Goal: Task Accomplishment & Management: Use online tool/utility

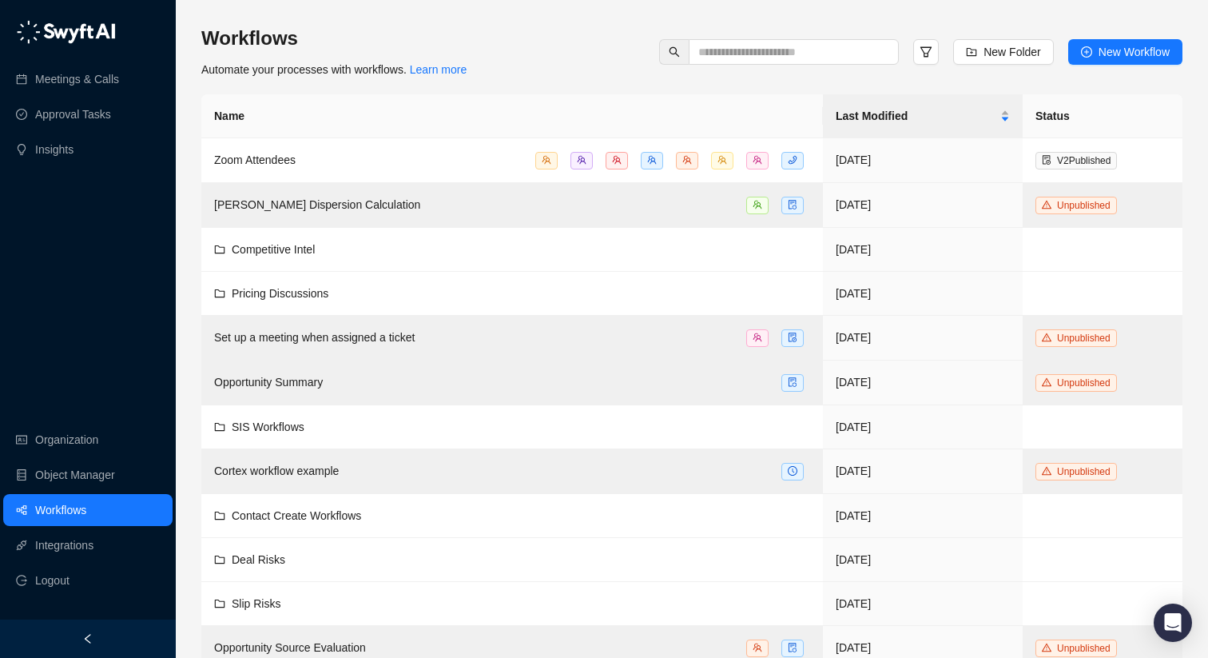
click at [78, 503] on link "Workflows" at bounding box center [60, 510] width 51 height 32
click at [1103, 55] on span "New Workflow" at bounding box center [1134, 52] width 71 height 18
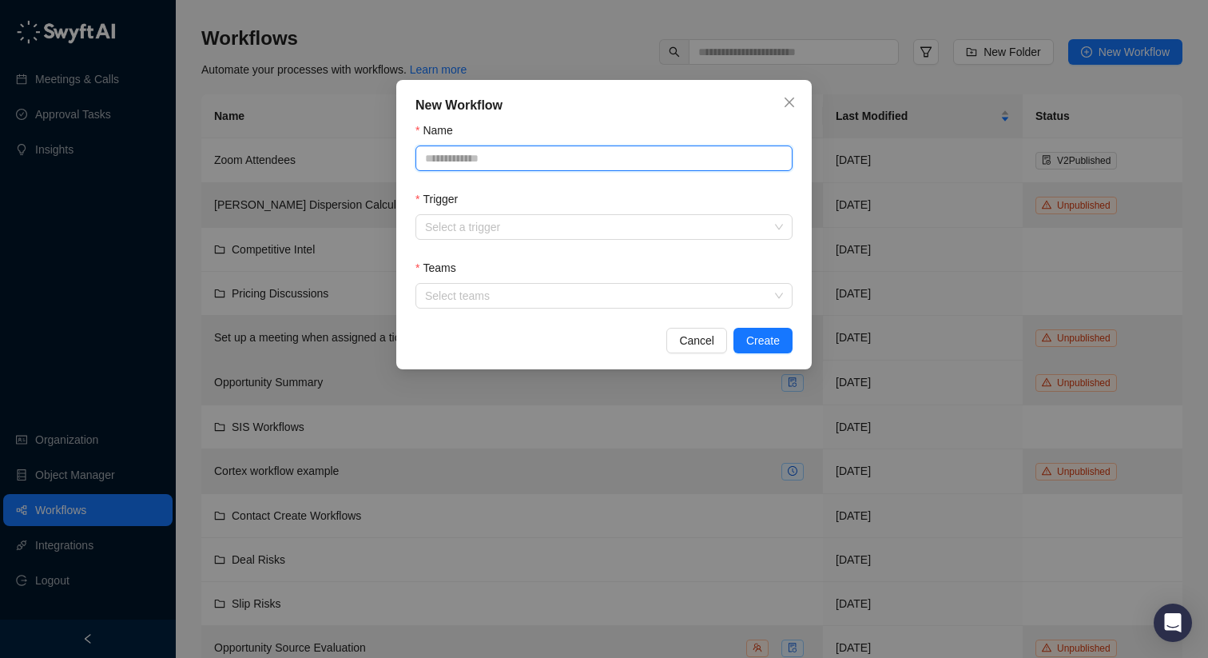
click at [577, 157] on input "Name" at bounding box center [604, 158] width 377 height 26
type input "**********"
click at [522, 230] on input "Trigger" at bounding box center [599, 227] width 348 height 24
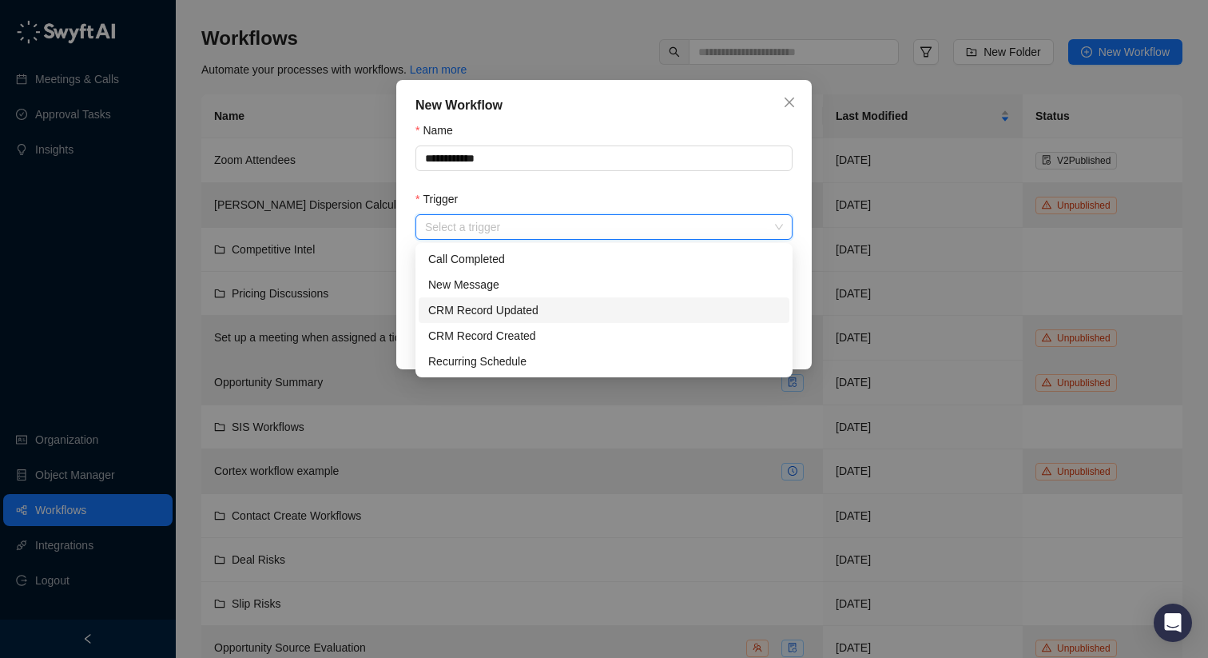
click at [539, 310] on div "CRM Record Updated" at bounding box center [604, 310] width 352 height 18
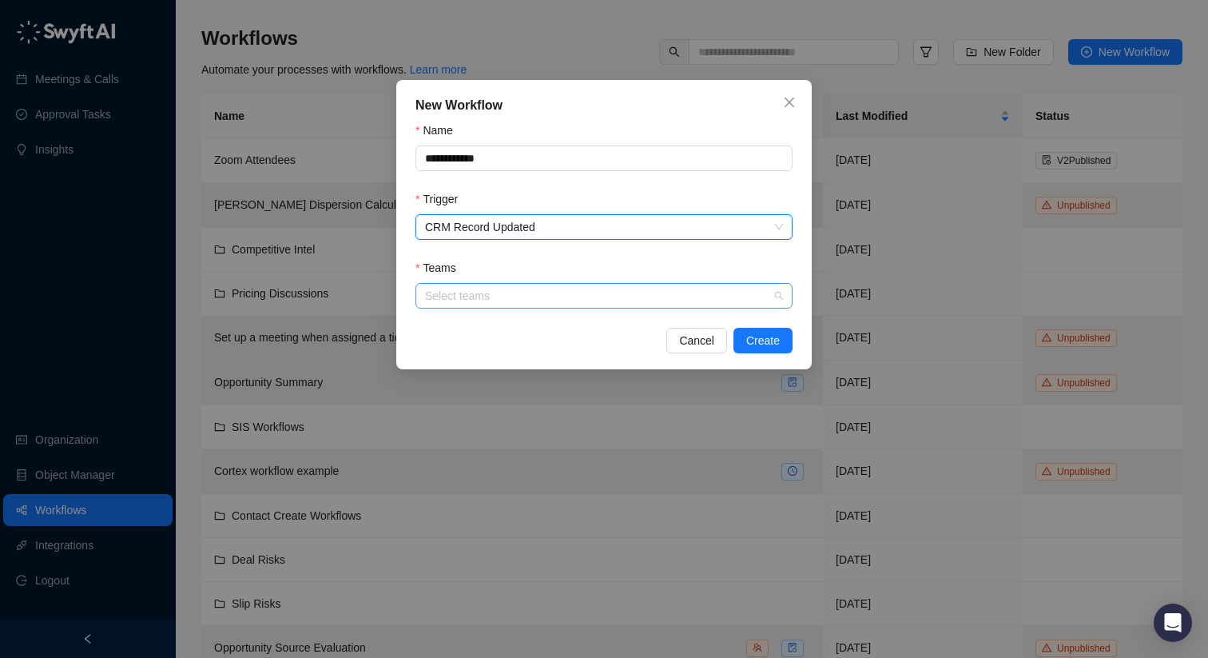
click at [528, 284] on div "Select teams" at bounding box center [604, 296] width 377 height 26
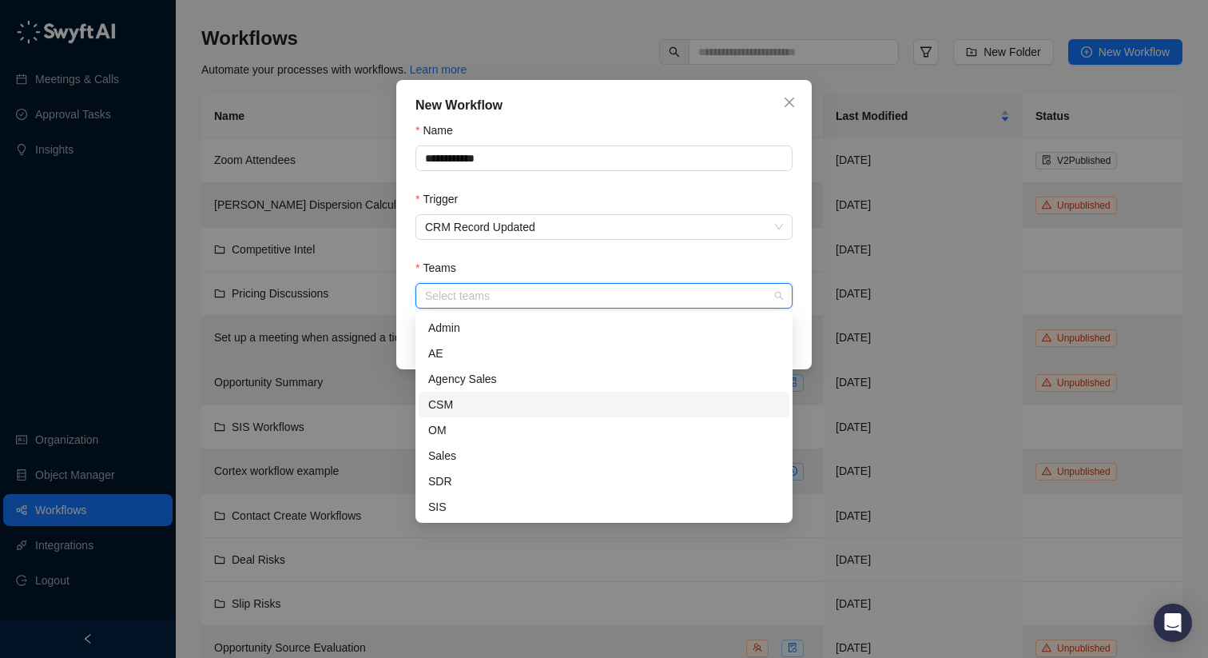
click at [517, 398] on div "CSM" at bounding box center [604, 405] width 352 height 18
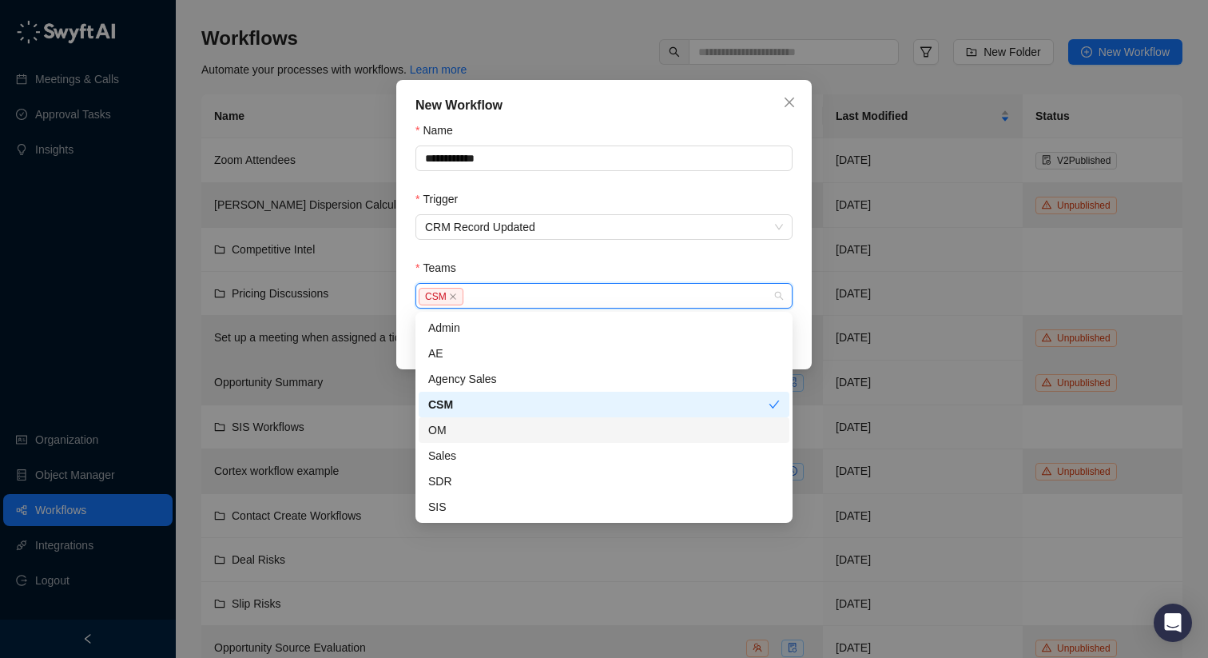
click at [517, 420] on div "OM" at bounding box center [604, 430] width 371 height 26
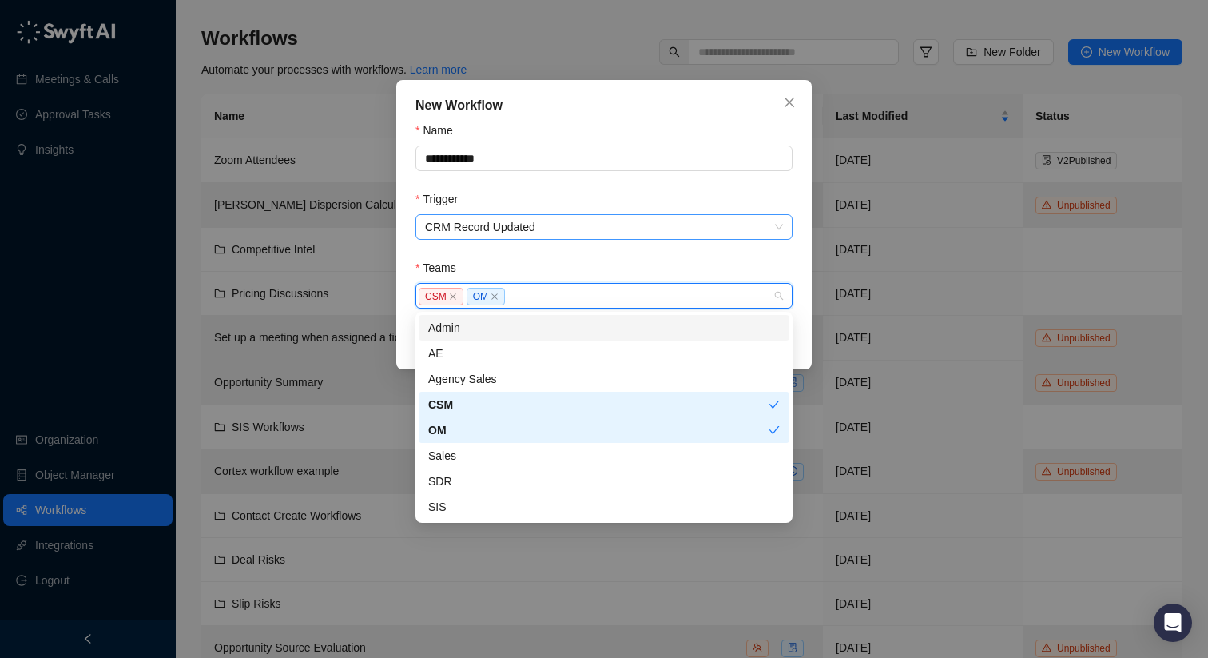
click at [624, 225] on span "CRM Record Updated" at bounding box center [604, 227] width 358 height 24
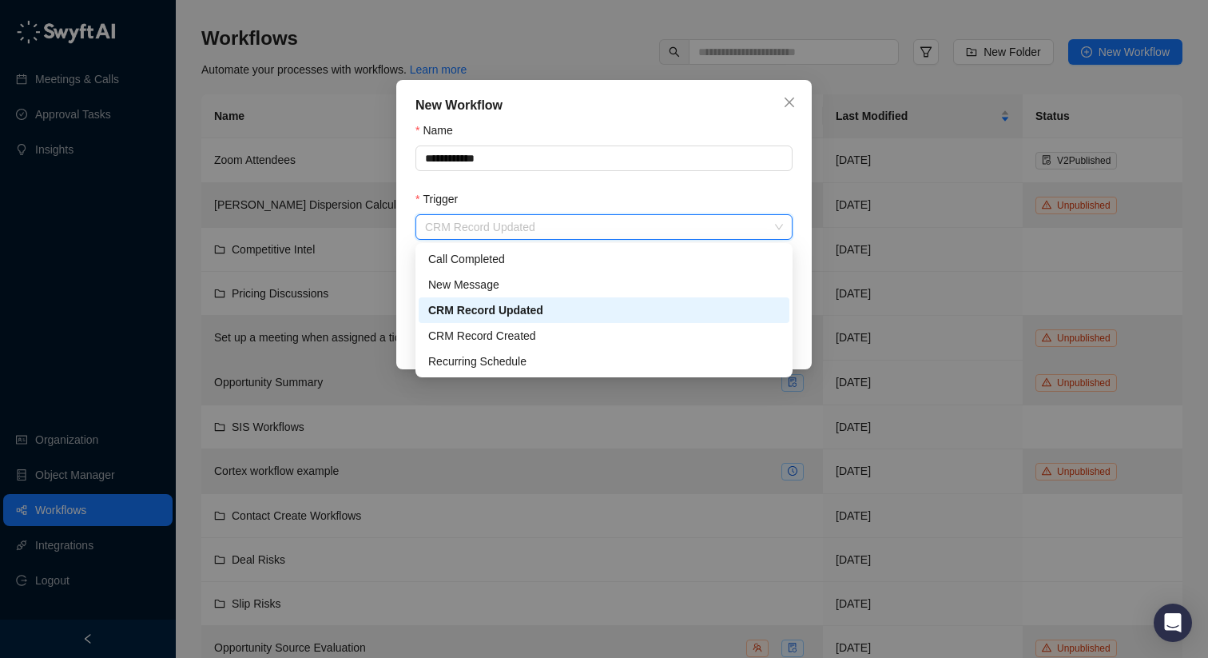
click at [624, 225] on span "CRM Record Updated" at bounding box center [604, 227] width 358 height 24
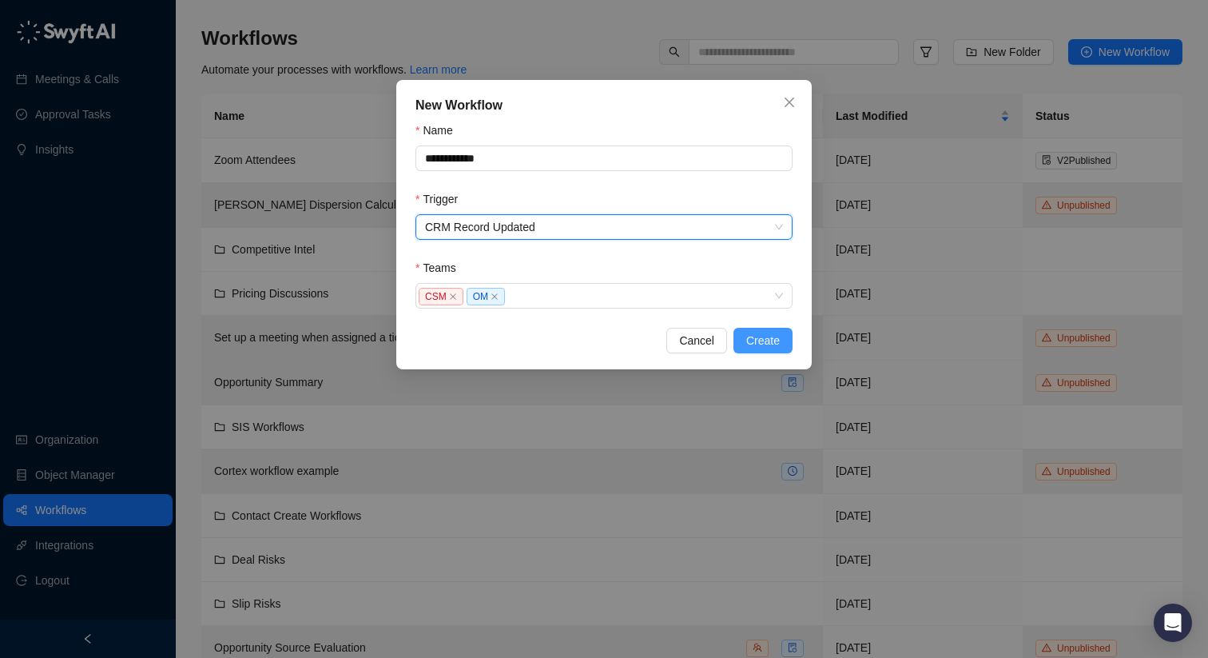
click at [744, 332] on button "Create" at bounding box center [763, 341] width 59 height 26
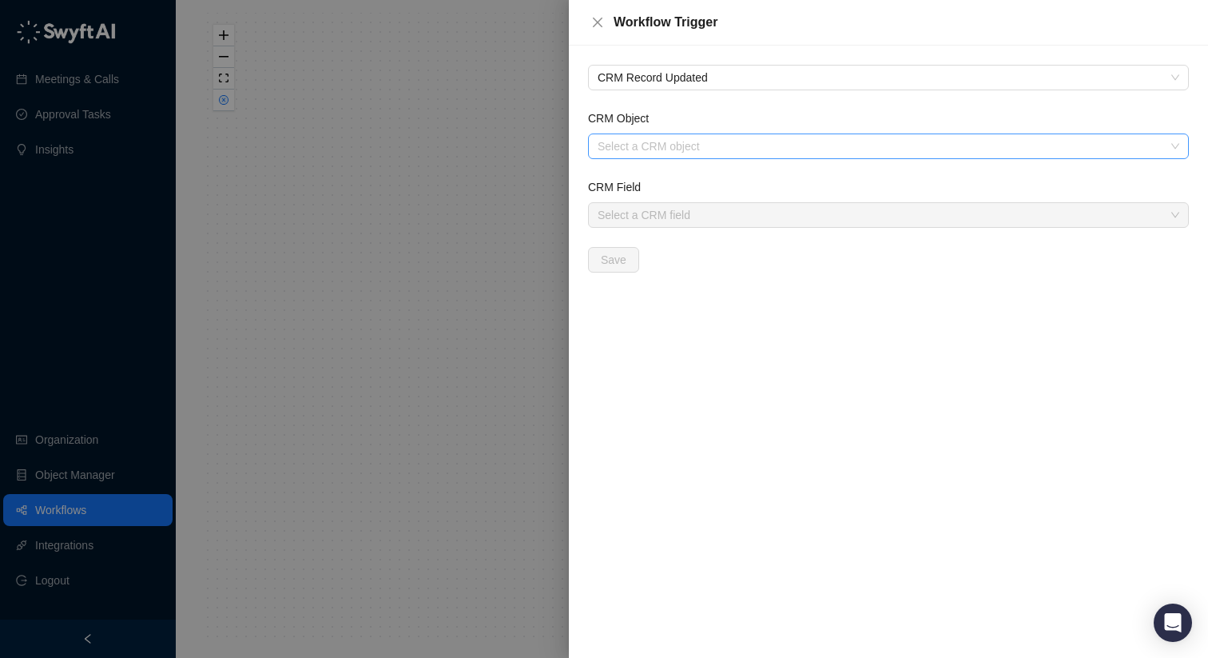
click at [684, 139] on input "CRM Object" at bounding box center [884, 146] width 572 height 24
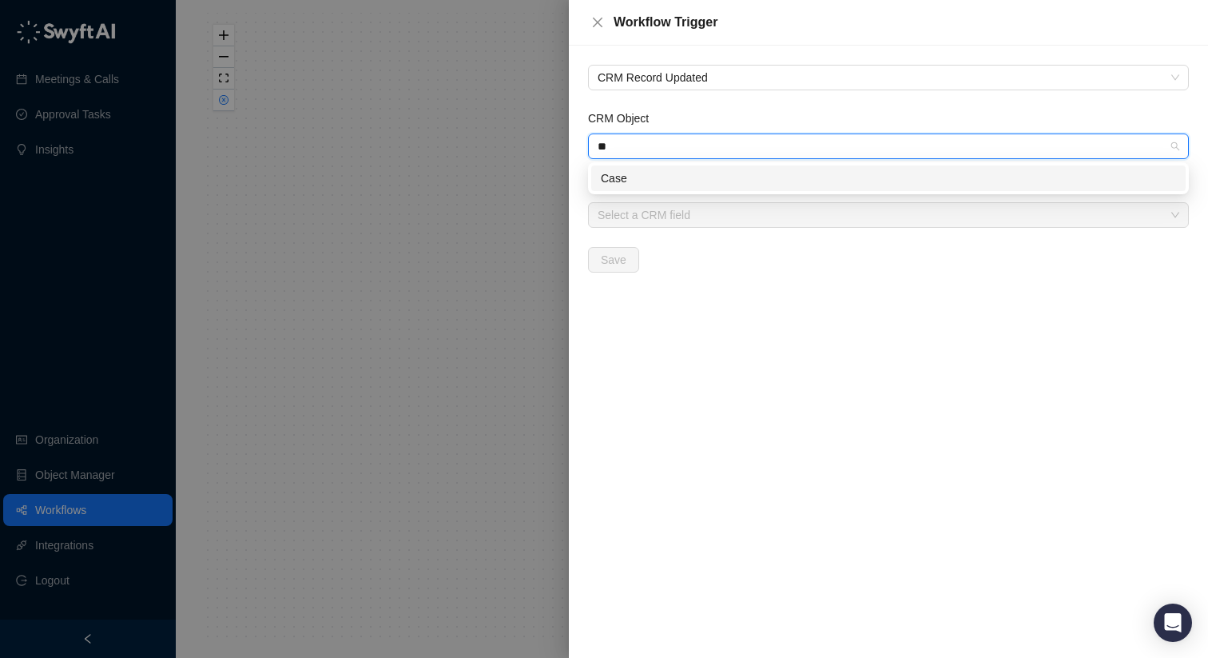
type input "**"
click at [672, 161] on form "CRM Object Select a CRM object CRM Field Select a CRM field Save" at bounding box center [888, 190] width 601 height 163
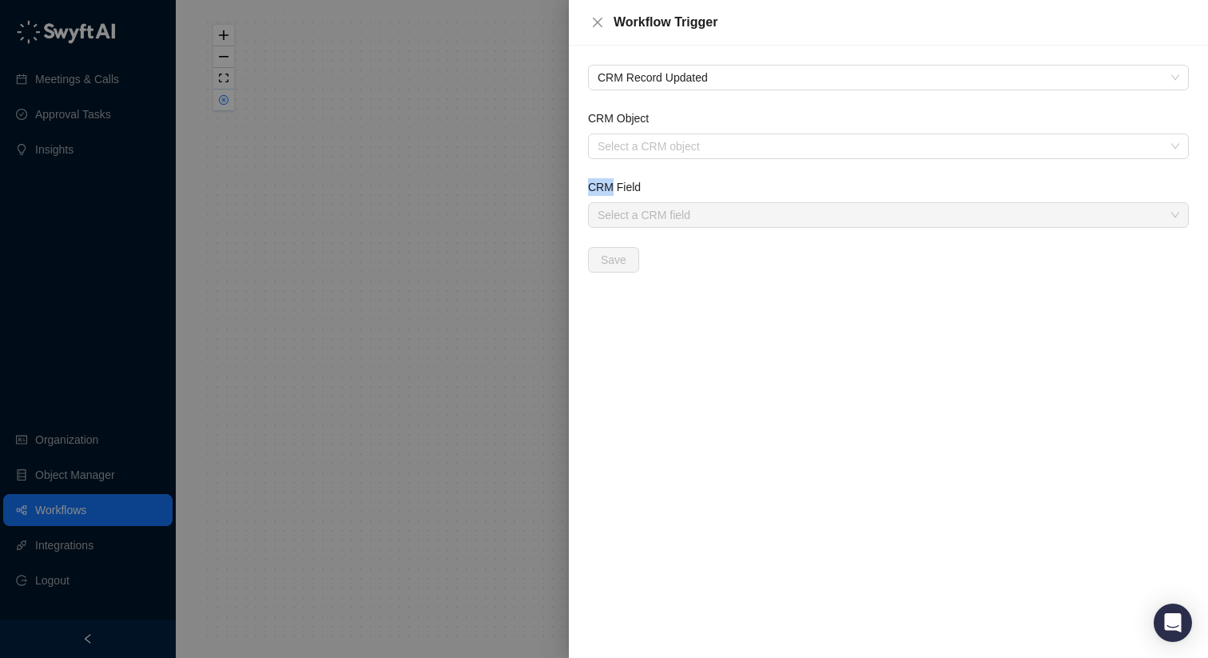
click at [672, 161] on form "CRM Object Select a CRM object CRM Field Select a CRM field Save" at bounding box center [888, 190] width 601 height 163
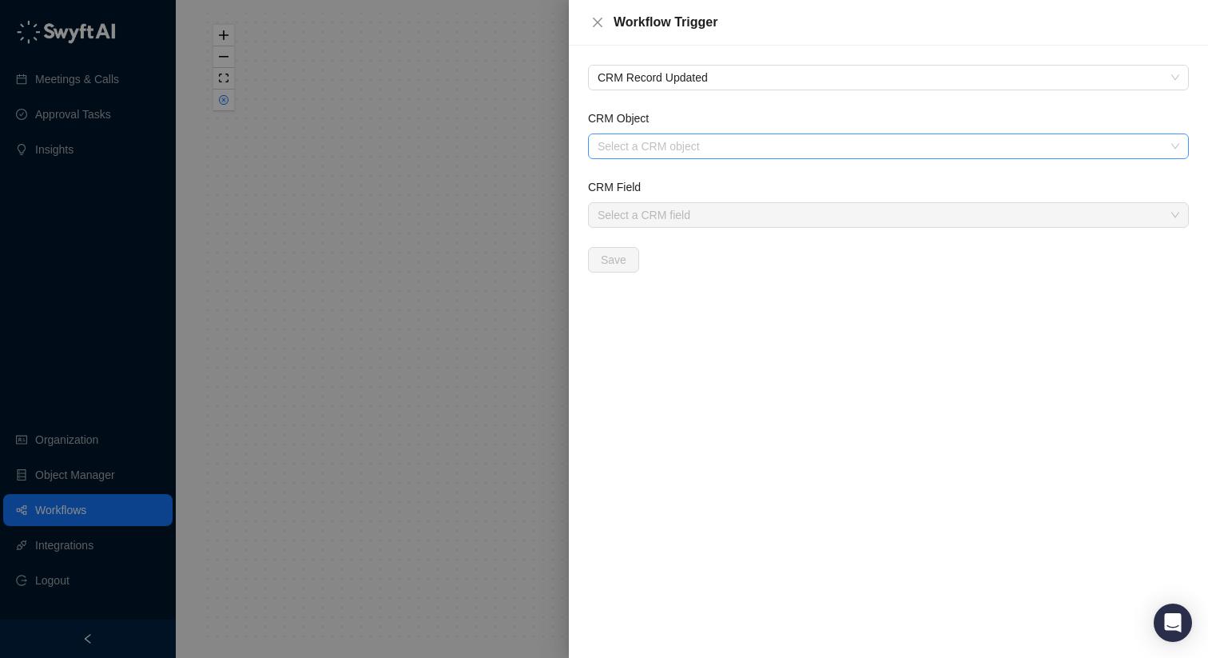
click at [663, 140] on input "CRM Object" at bounding box center [884, 146] width 572 height 24
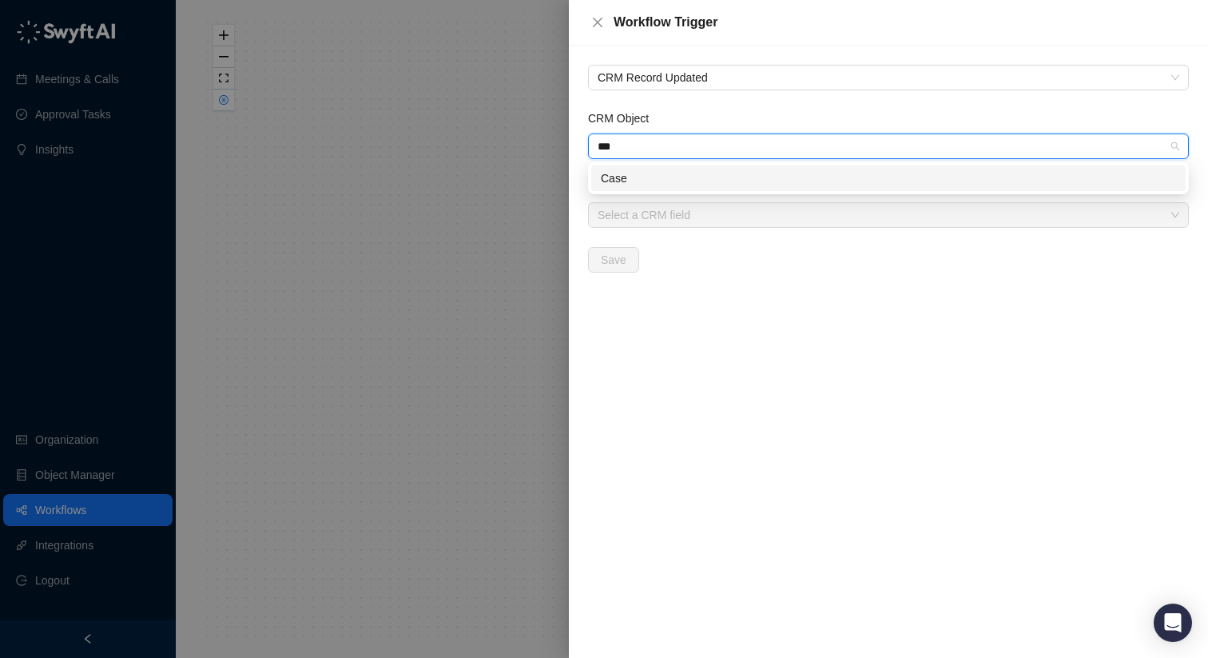
type input "****"
click at [657, 171] on div "Case" at bounding box center [888, 178] width 575 height 18
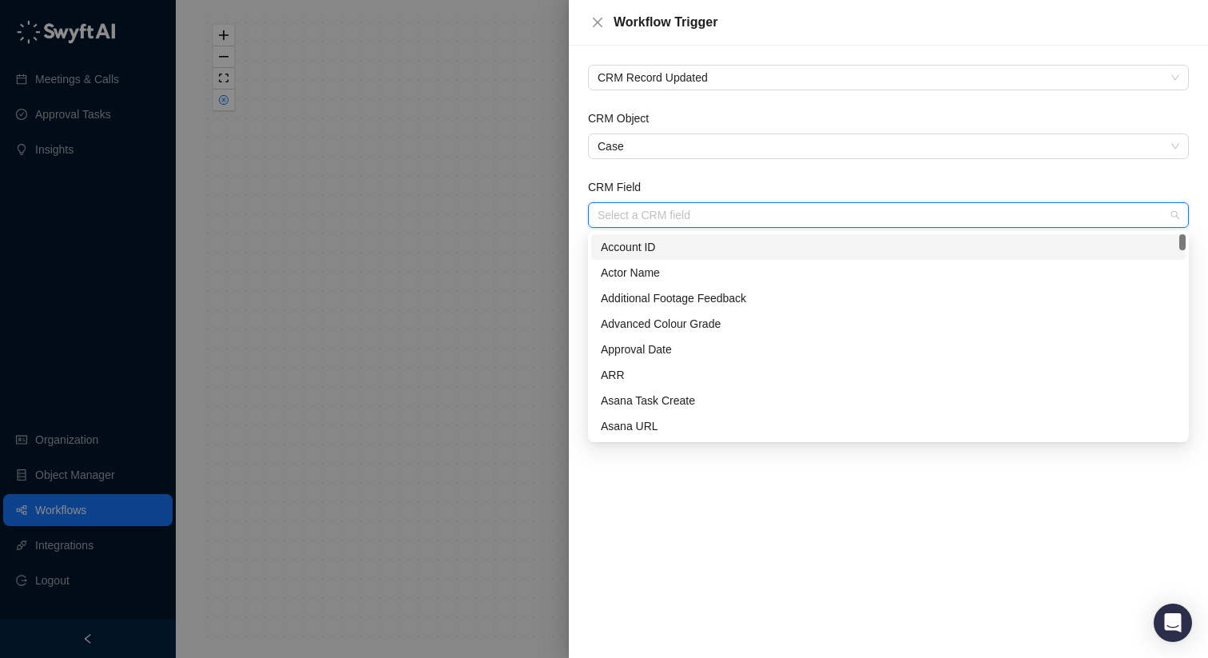
click at [659, 217] on input "CRM Field" at bounding box center [884, 215] width 572 height 24
type input "*"
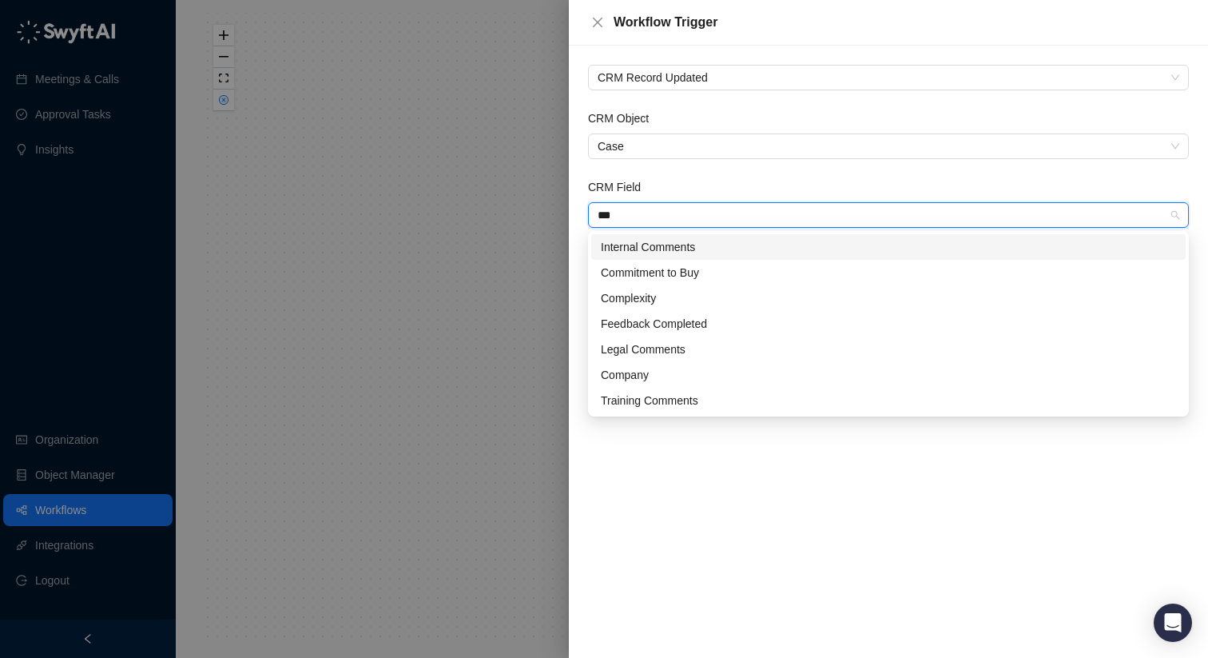
type input "****"
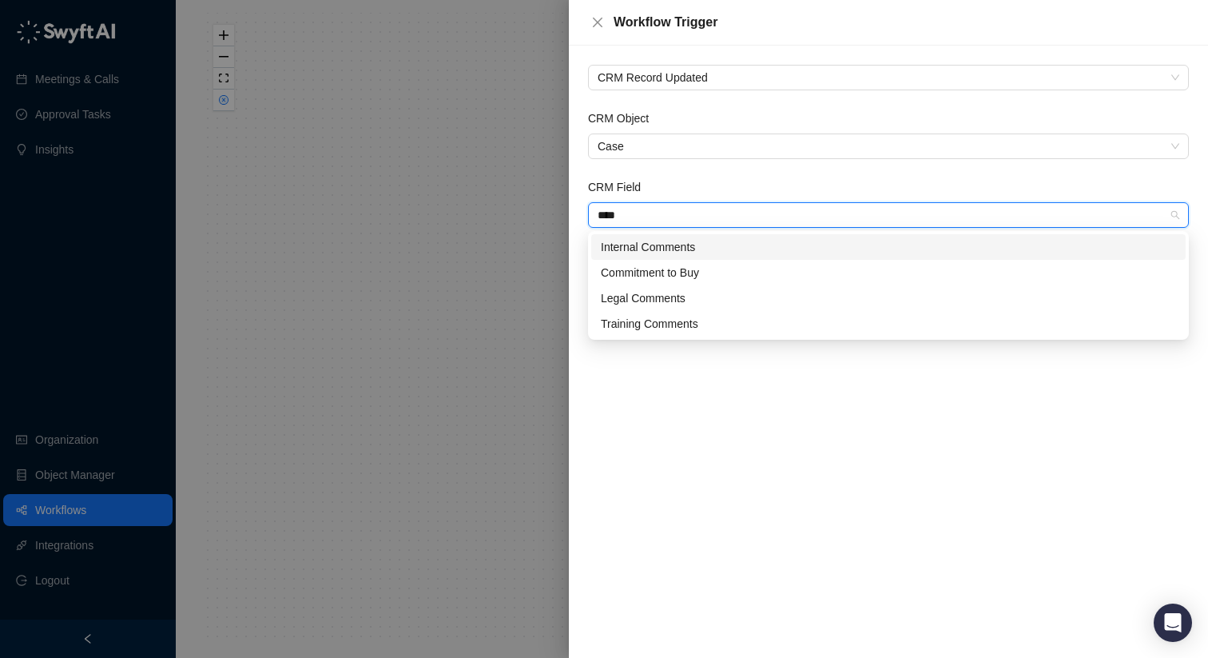
click at [690, 237] on div "Internal Comments" at bounding box center [888, 247] width 594 height 26
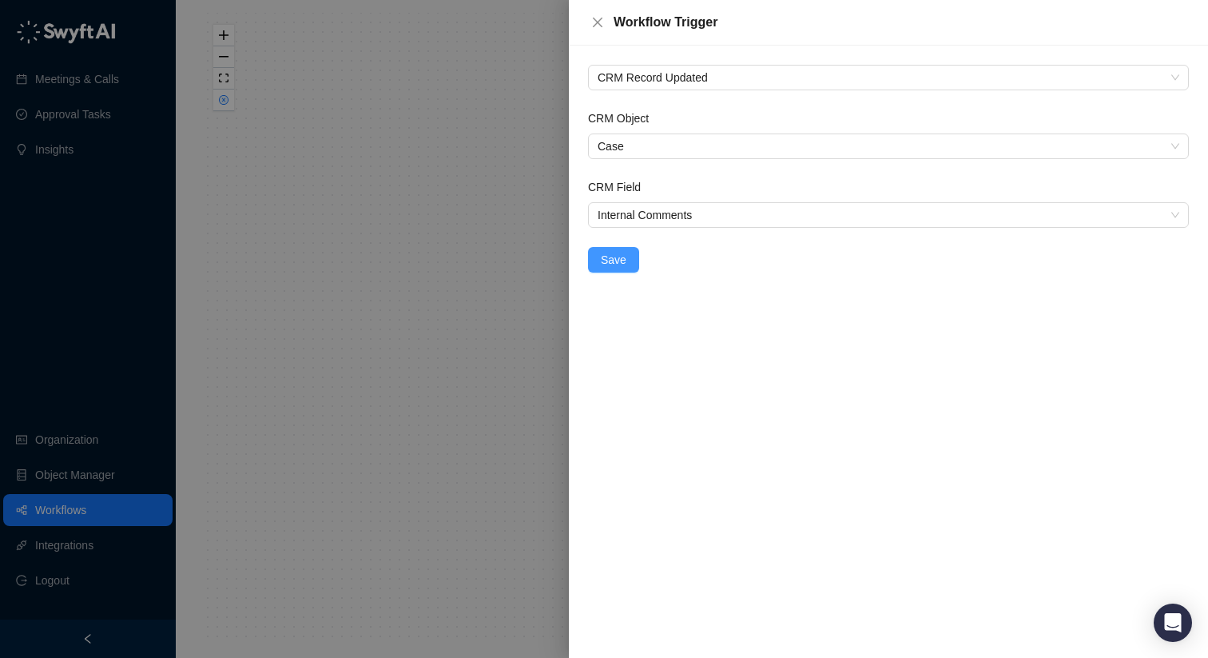
click at [632, 252] on button "Save" at bounding box center [613, 260] width 51 height 26
click at [593, 22] on icon "close" at bounding box center [597, 22] width 13 height 13
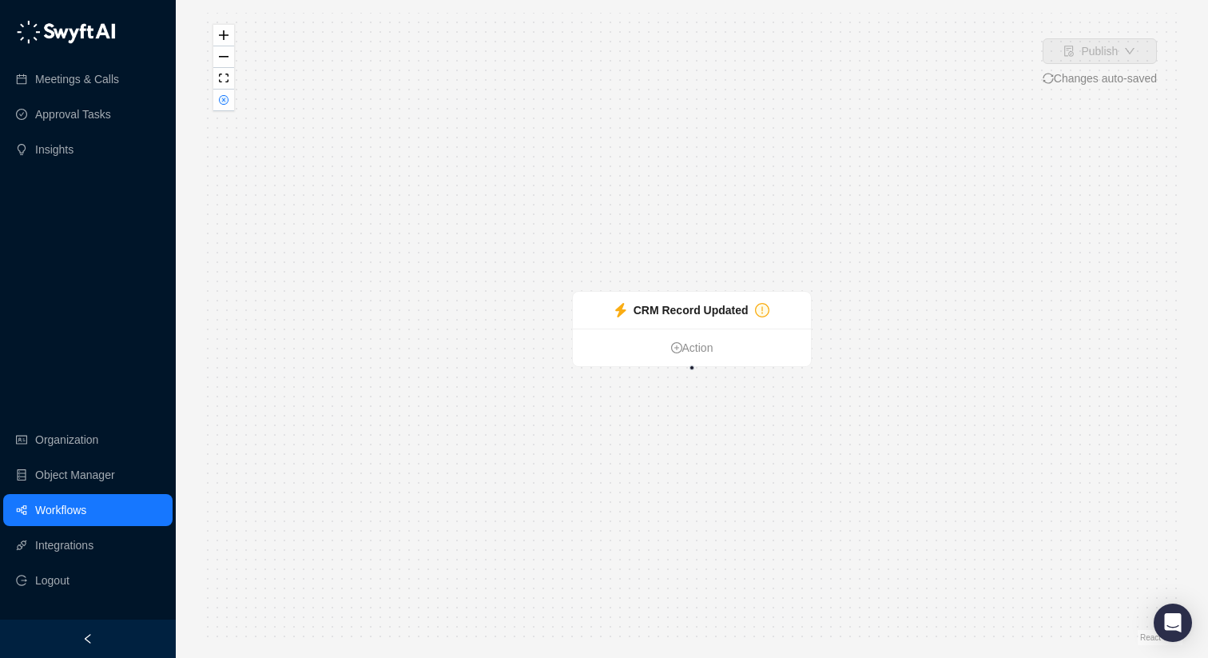
click at [68, 510] on link "Workflows" at bounding box center [60, 510] width 51 height 32
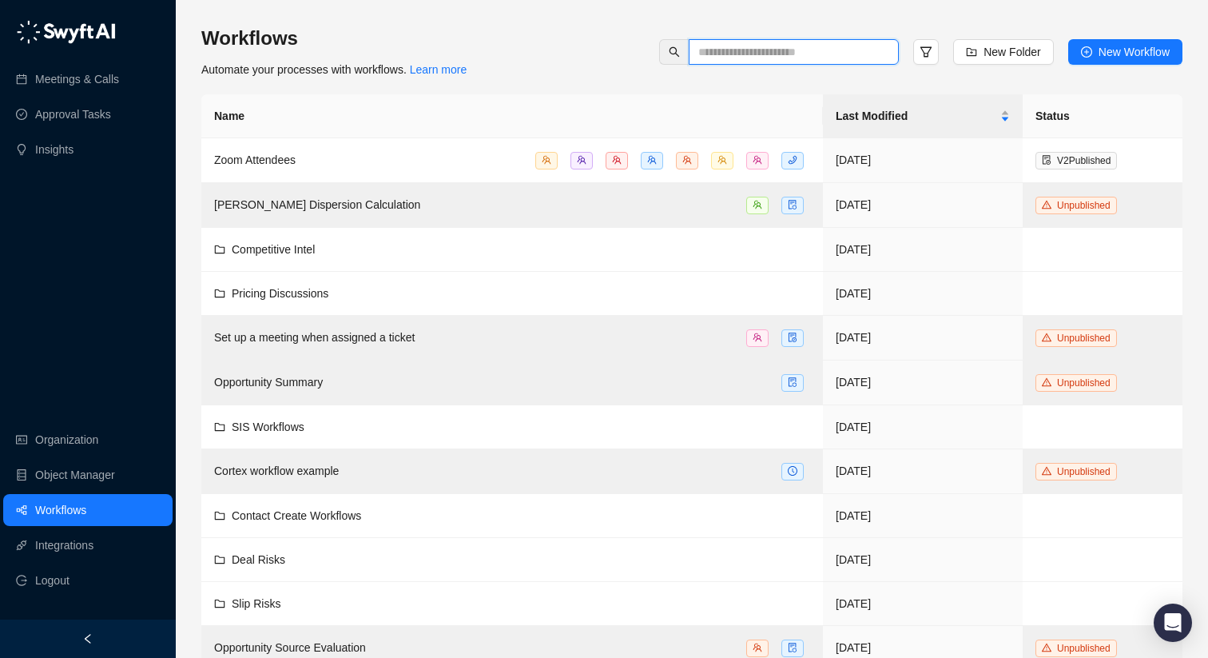
click at [700, 54] on input "text" at bounding box center [787, 52] width 178 height 18
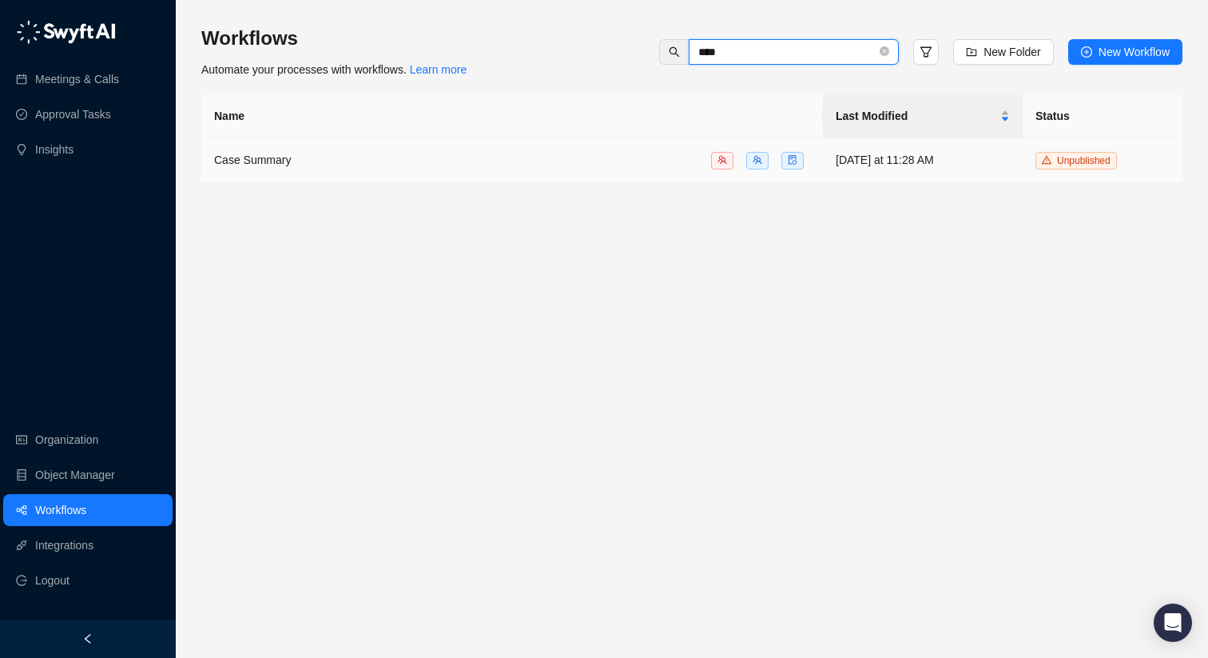
type input "****"
click at [1147, 157] on td "Unpublished" at bounding box center [1103, 160] width 160 height 45
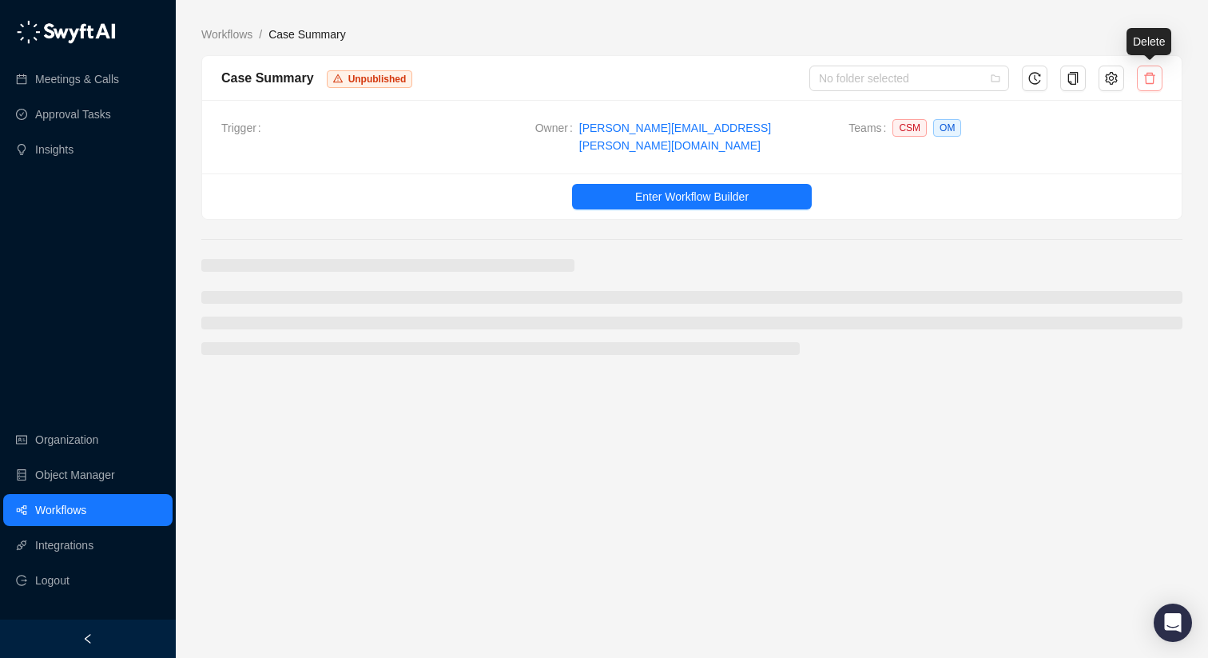
click at [1159, 87] on button "button" at bounding box center [1150, 79] width 26 height 26
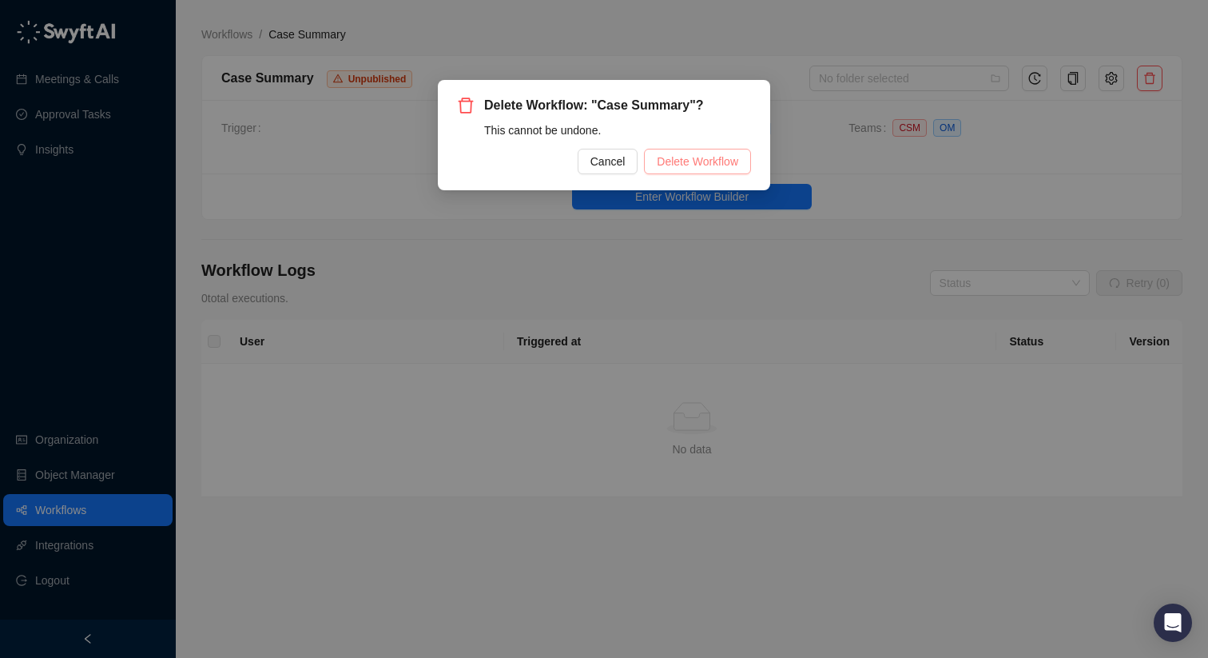
click at [716, 149] on button "Delete Workflow" at bounding box center [697, 162] width 107 height 26
